Goal: Obtain resource: Download file/media

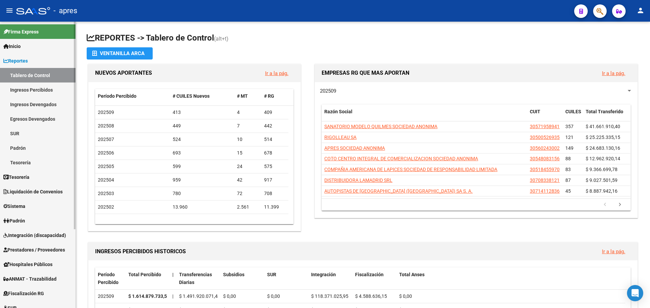
click at [30, 90] on link "Ingresos Percibidos" at bounding box center [37, 90] width 75 height 15
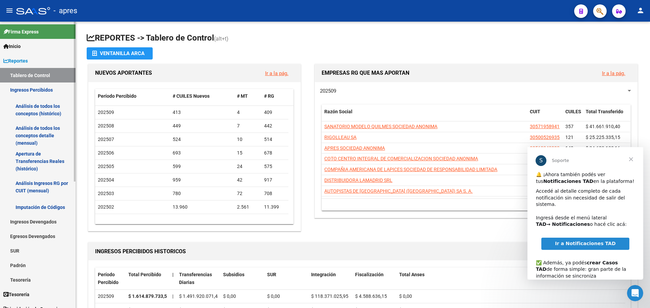
click at [54, 111] on link "Análisis de todos los conceptos (histórico)" at bounding box center [37, 110] width 75 height 26
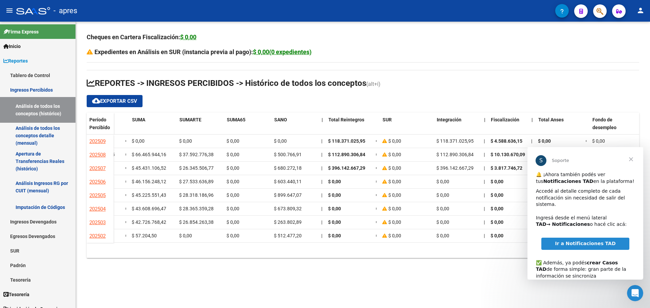
scroll to position [0, 303]
click at [629, 158] on span "Cerrar" at bounding box center [631, 159] width 24 height 24
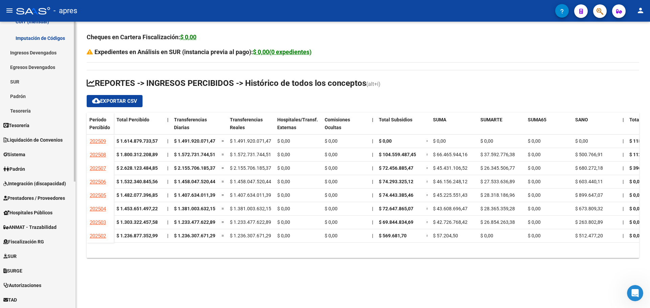
scroll to position [203, 0]
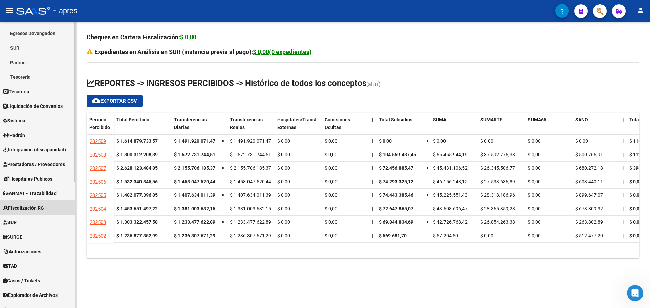
click at [33, 209] on span "Fiscalización RG" at bounding box center [23, 207] width 41 height 7
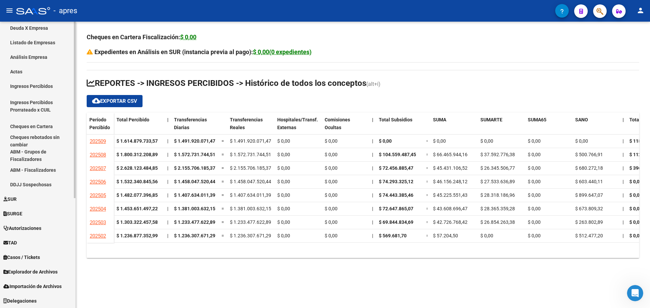
scroll to position [145, 0]
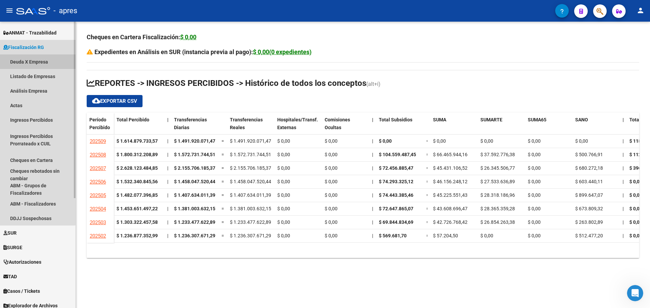
click at [37, 61] on link "Deuda X Empresa" at bounding box center [37, 61] width 75 height 15
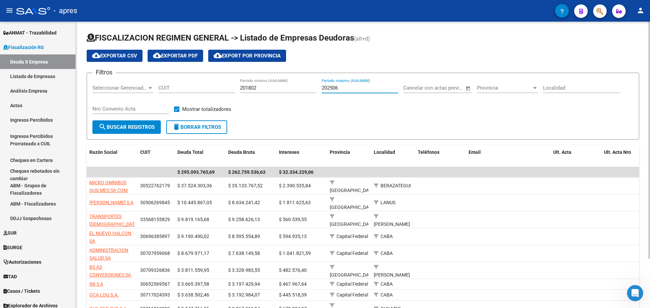
click at [348, 87] on input "202506" at bounding box center [360, 88] width 76 height 6
type input "202507"
click at [128, 123] on button "search Buscar Registros" at bounding box center [126, 128] width 68 height 14
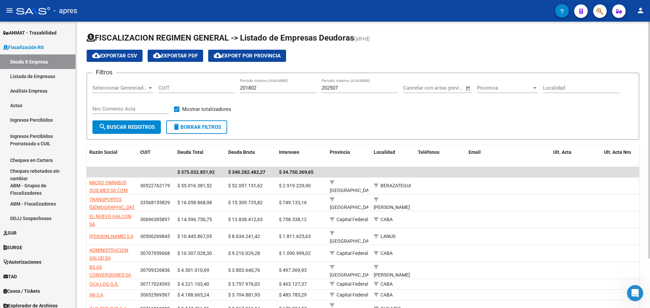
click at [125, 57] on span "cloud_download Exportar CSV" at bounding box center [114, 56] width 45 height 6
